Goal: Task Accomplishment & Management: Use online tool/utility

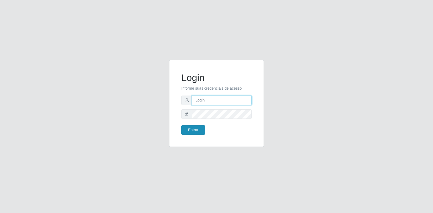
type input "[EMAIL_ADDRESS][DOMAIN_NAME]"
click at [187, 133] on button "Entrar" at bounding box center [193, 129] width 24 height 9
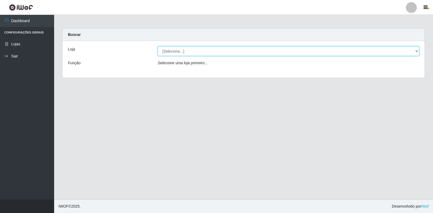
click at [417, 50] on select "[Selecione...] Atacado Vem - Loja 30 Laranjeiras Velha" at bounding box center [288, 51] width 261 height 9
select select "495"
click at [158, 47] on select "[Selecione...] Atacado Vem - Loja 30 Laranjeiras Velha" at bounding box center [288, 51] width 261 height 9
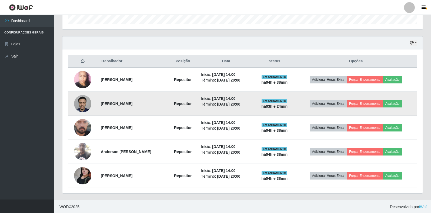
scroll to position [170, 0]
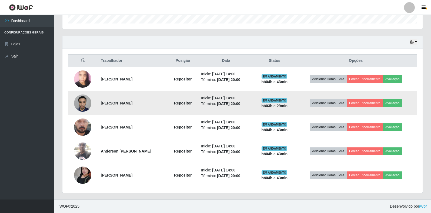
click at [84, 107] on img at bounding box center [82, 103] width 17 height 23
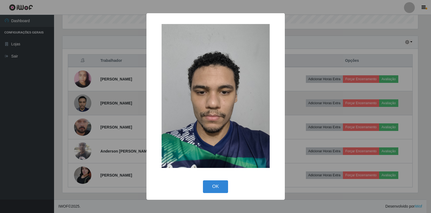
scroll to position [112, 357]
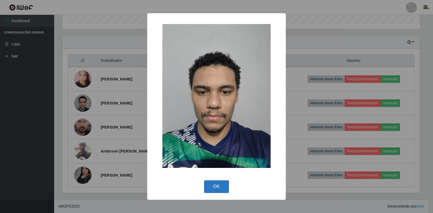
click at [220, 185] on button "OK" at bounding box center [216, 187] width 25 height 13
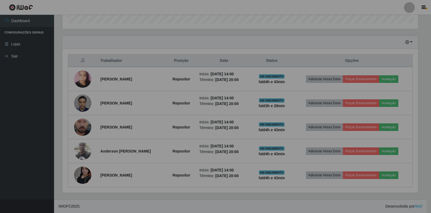
scroll to position [112, 360]
